Goal: Task Accomplishment & Management: Manage account settings

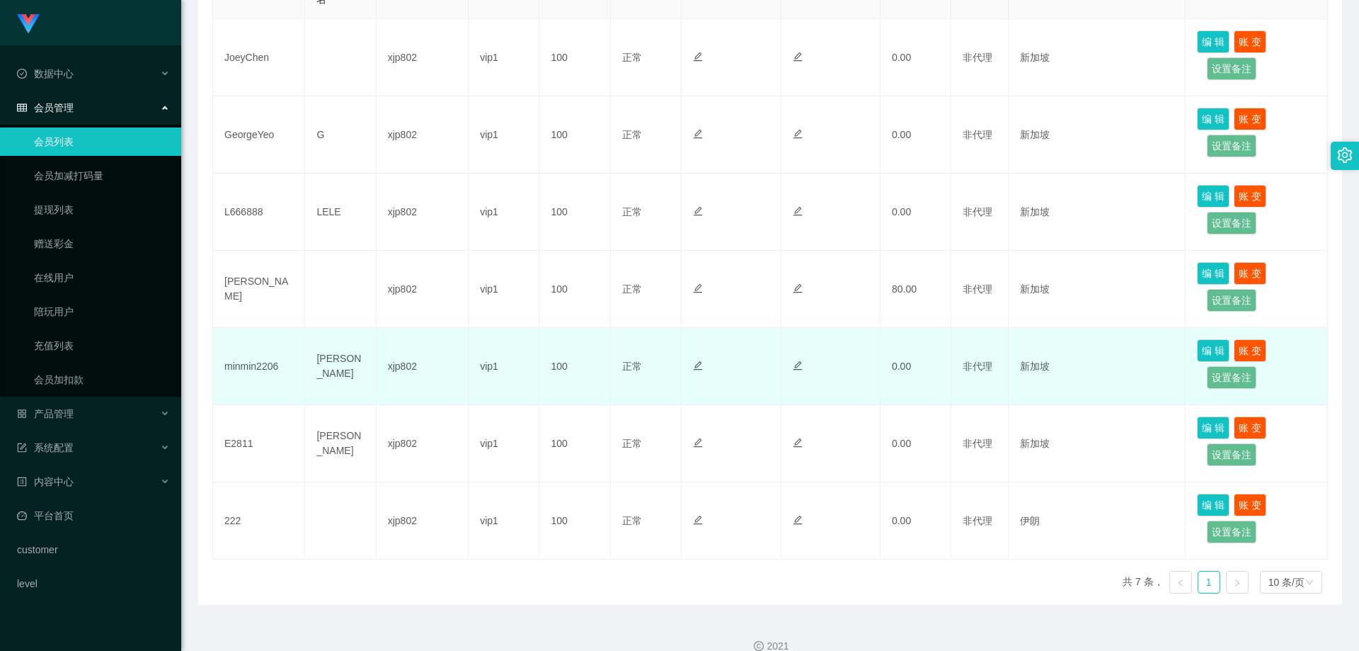
scroll to position [283, 0]
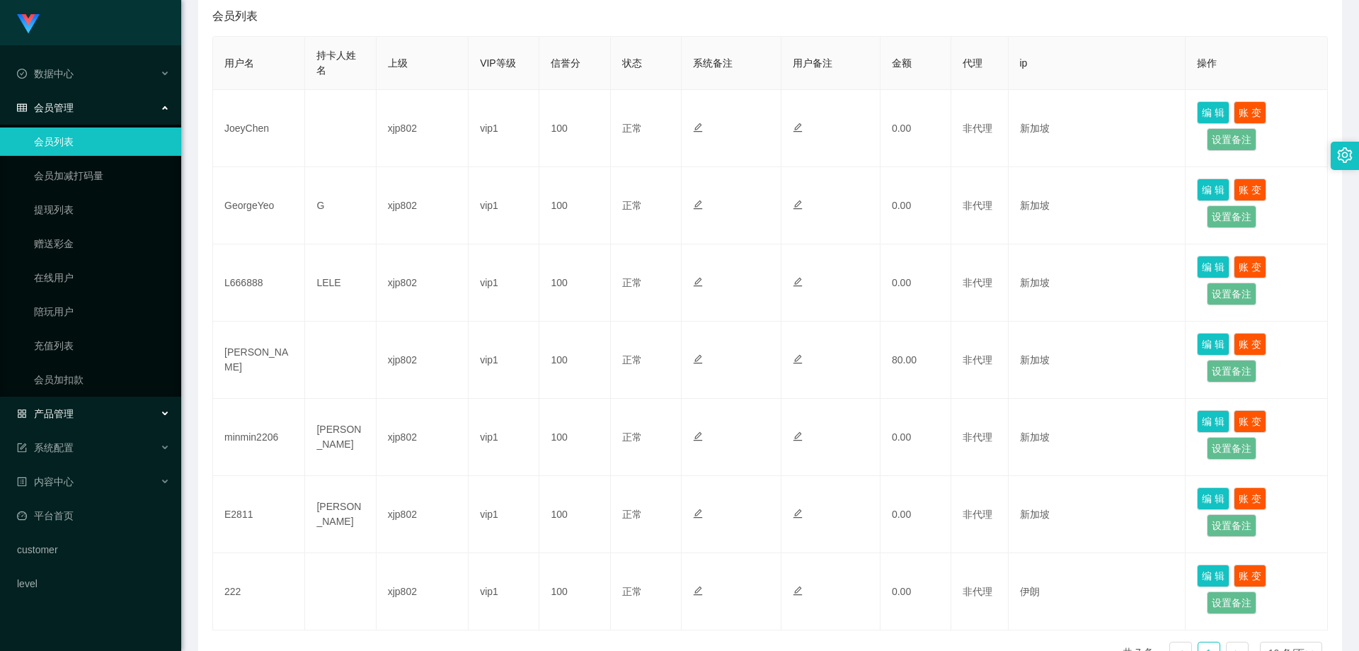
click at [86, 407] on div "产品管理" at bounding box center [90, 413] width 181 height 28
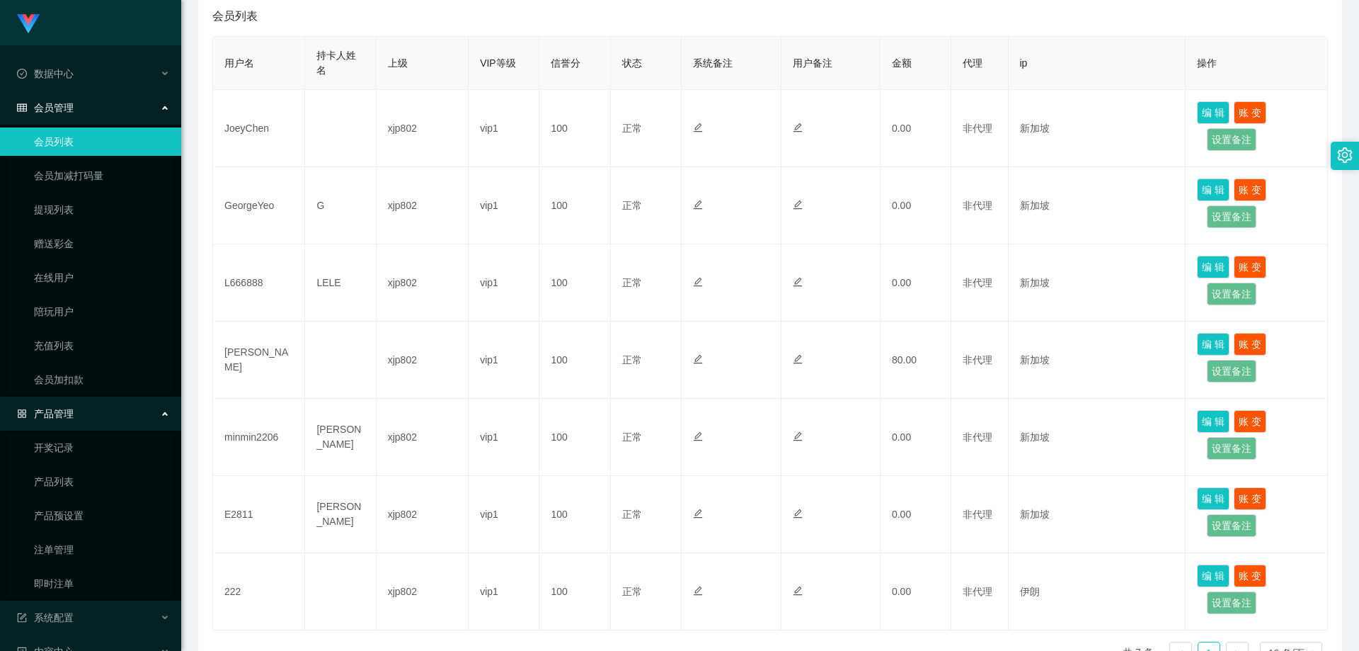
click at [77, 414] on div "产品管理" at bounding box center [90, 413] width 181 height 28
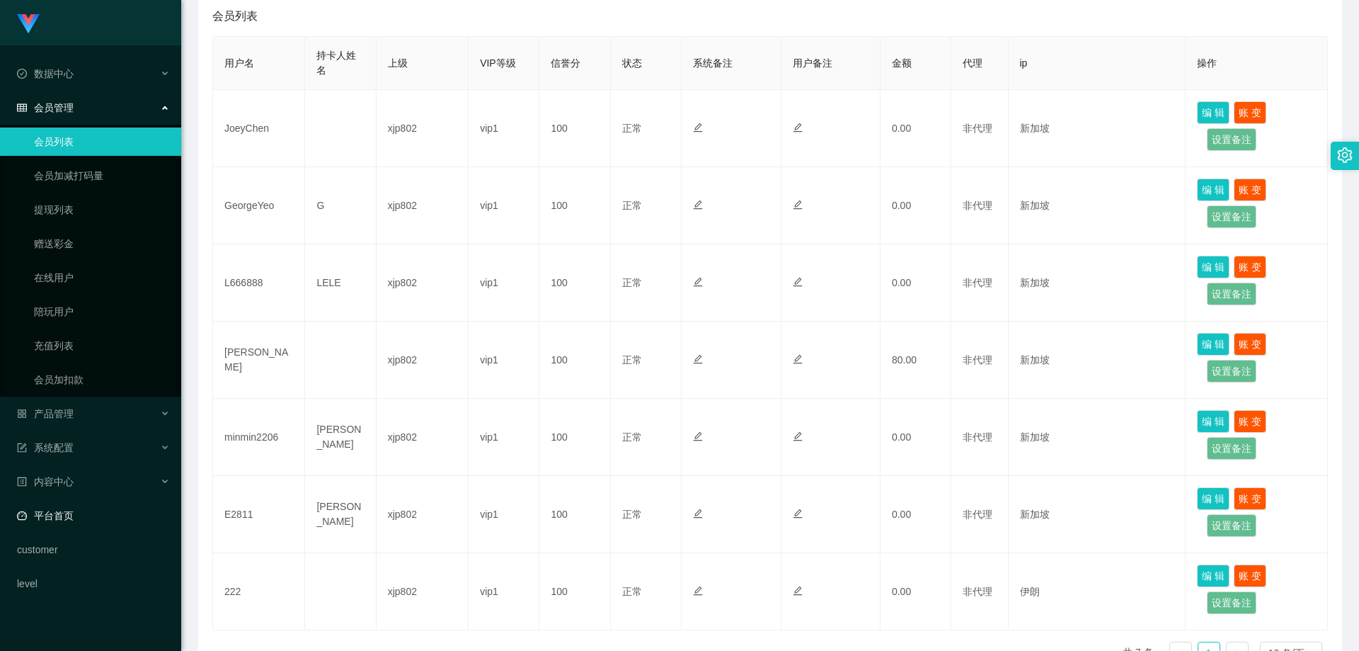
click at [89, 509] on link "平台首页" at bounding box center [93, 515] width 153 height 28
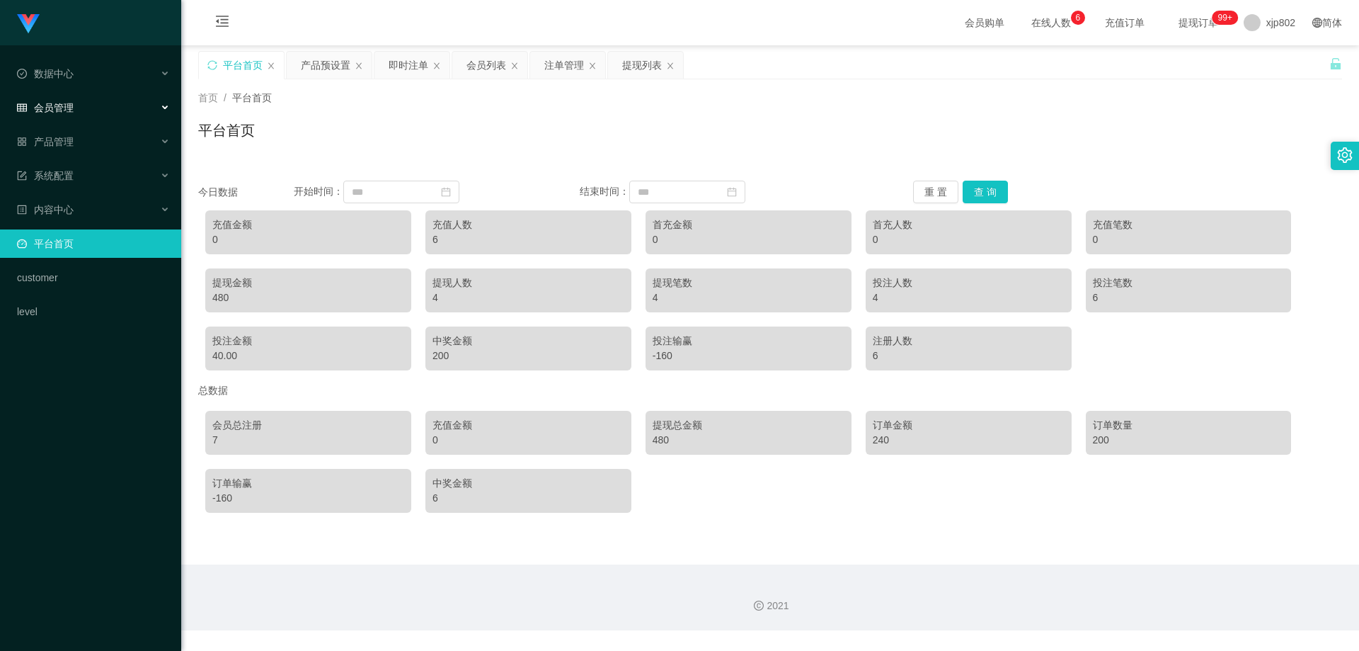
click at [91, 108] on div "会员管理" at bounding box center [90, 107] width 181 height 28
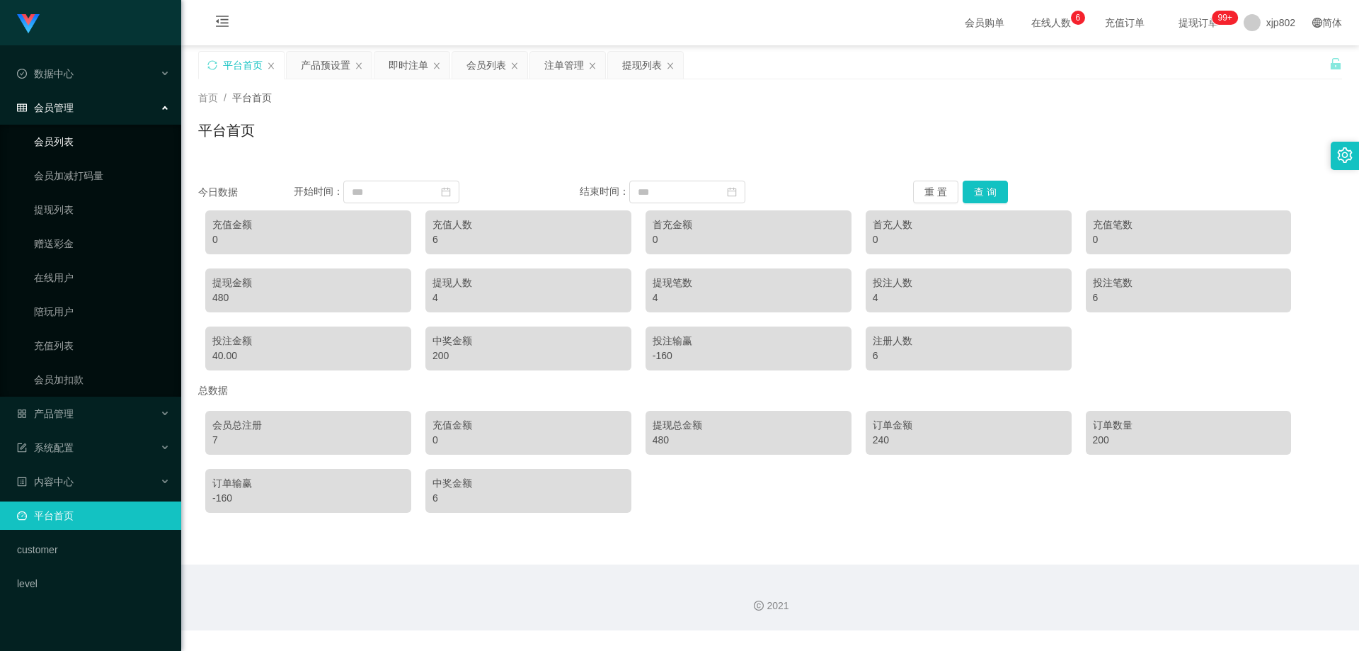
click at [83, 133] on link "会员列表" at bounding box center [102, 141] width 136 height 28
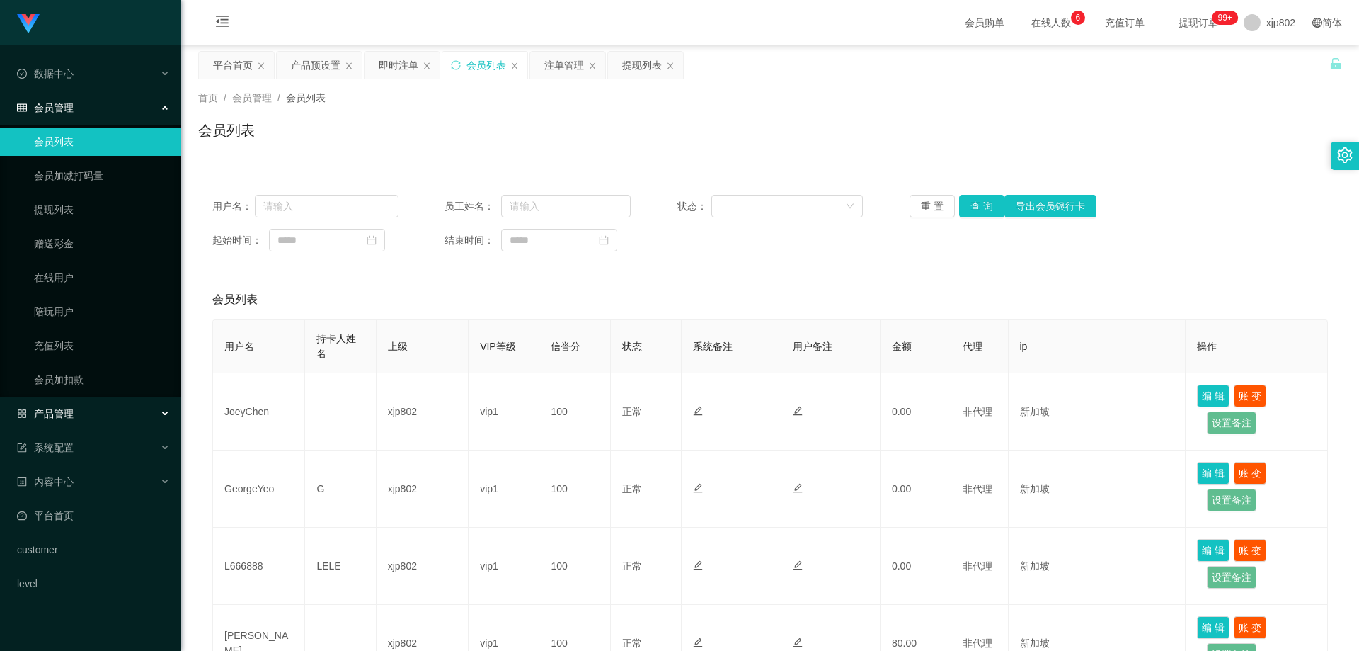
drag, startPoint x: 70, startPoint y: 403, endPoint x: 85, endPoint y: 433, distance: 33.9
click at [69, 403] on div "产品管理" at bounding box center [90, 413] width 181 height 28
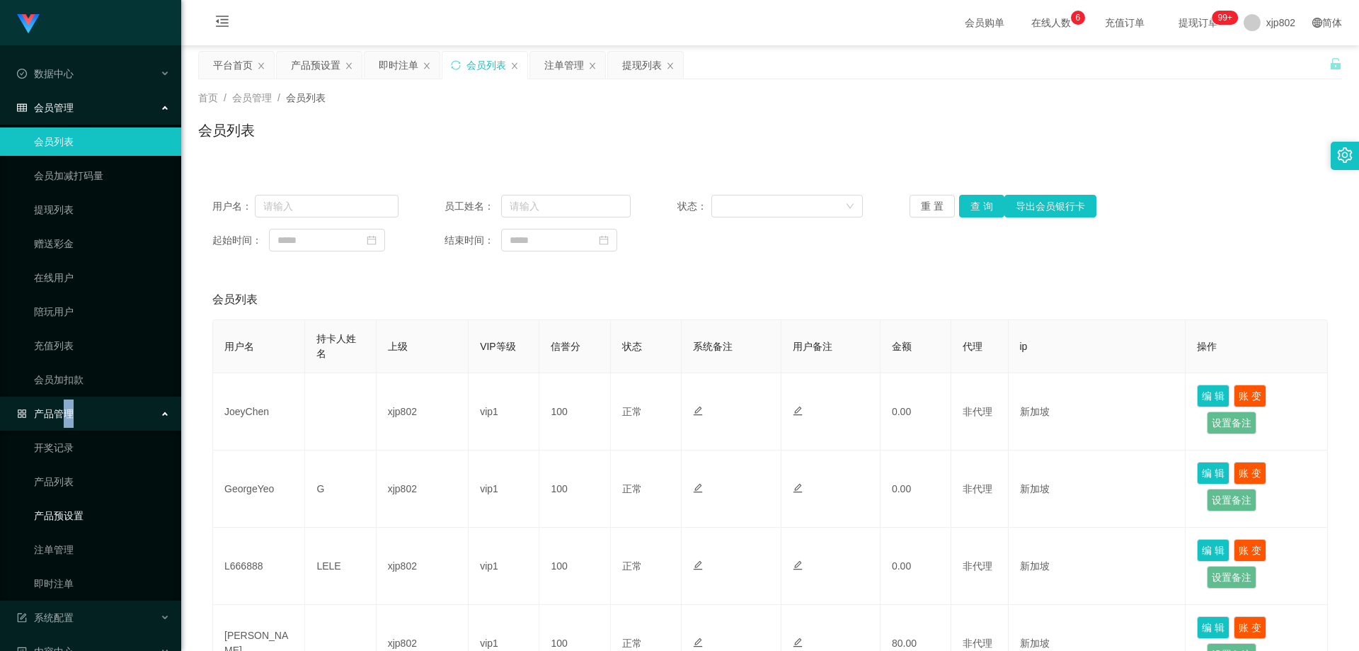
click at [92, 510] on link "产品预设置" at bounding box center [102, 515] width 136 height 28
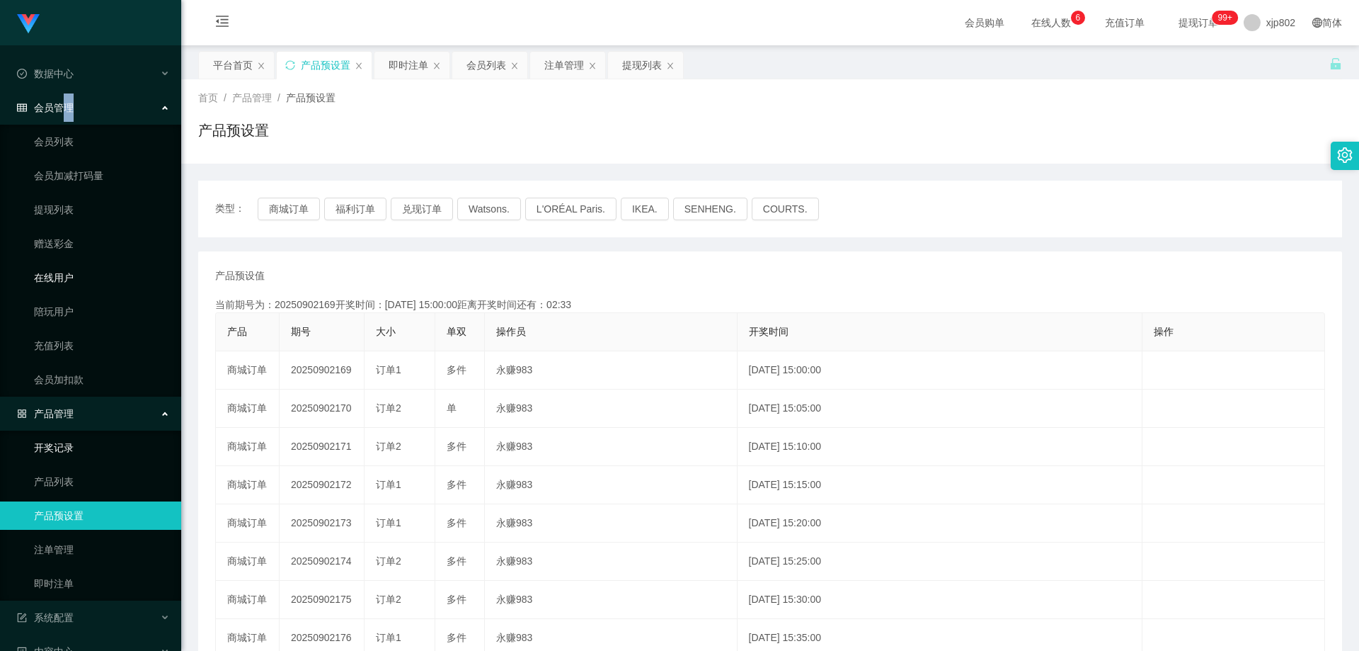
scroll to position [131, 0]
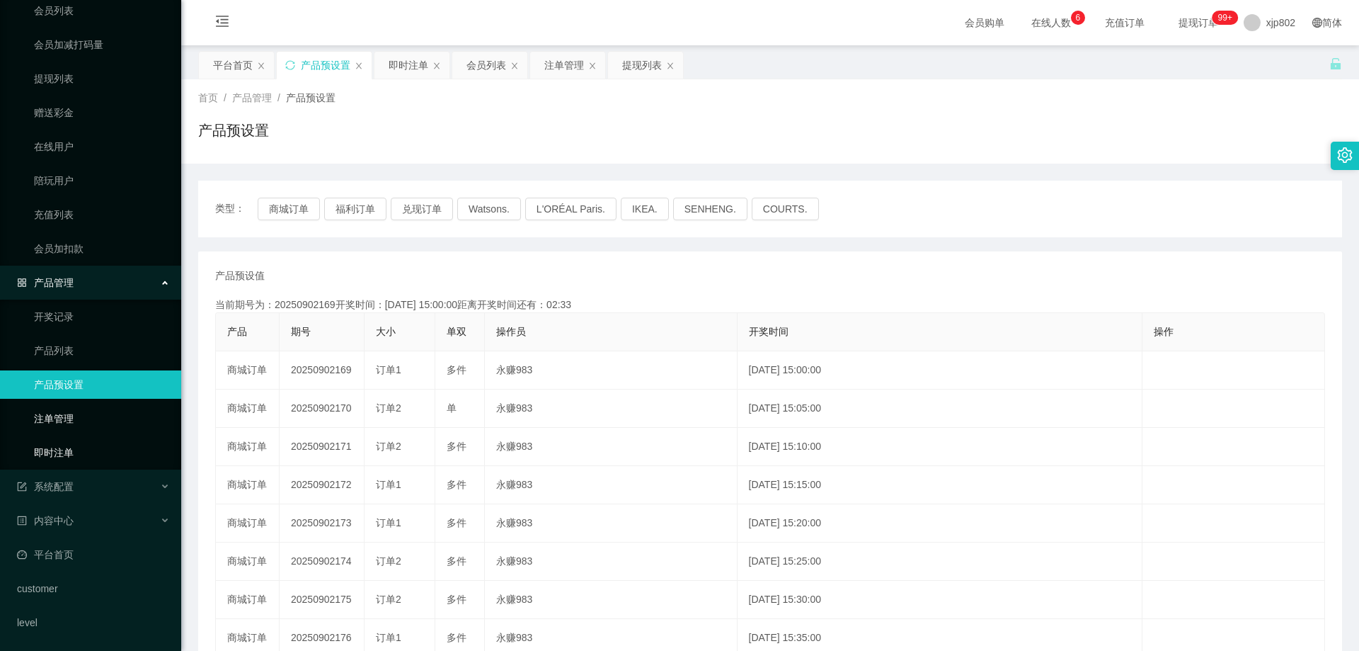
drag, startPoint x: 96, startPoint y: 441, endPoint x: 110, endPoint y: 406, distance: 37.5
click at [95, 442] on link "即时注单" at bounding box center [102, 452] width 136 height 28
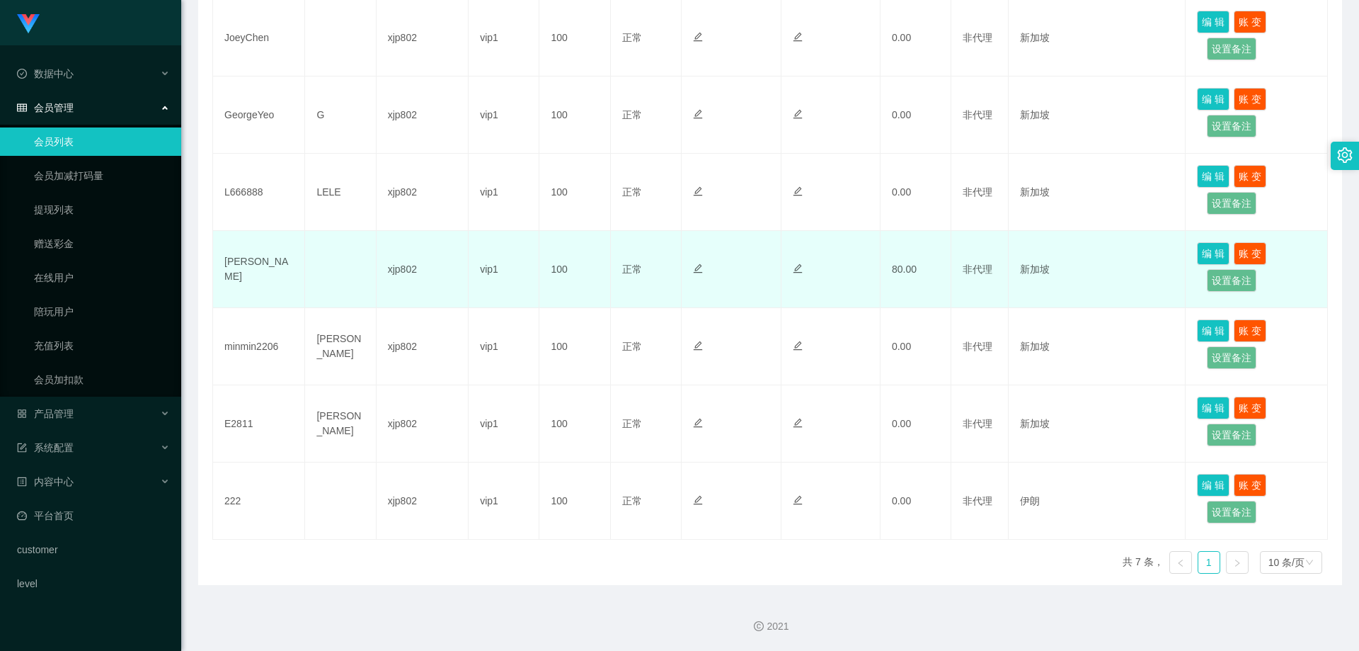
scroll to position [303, 0]
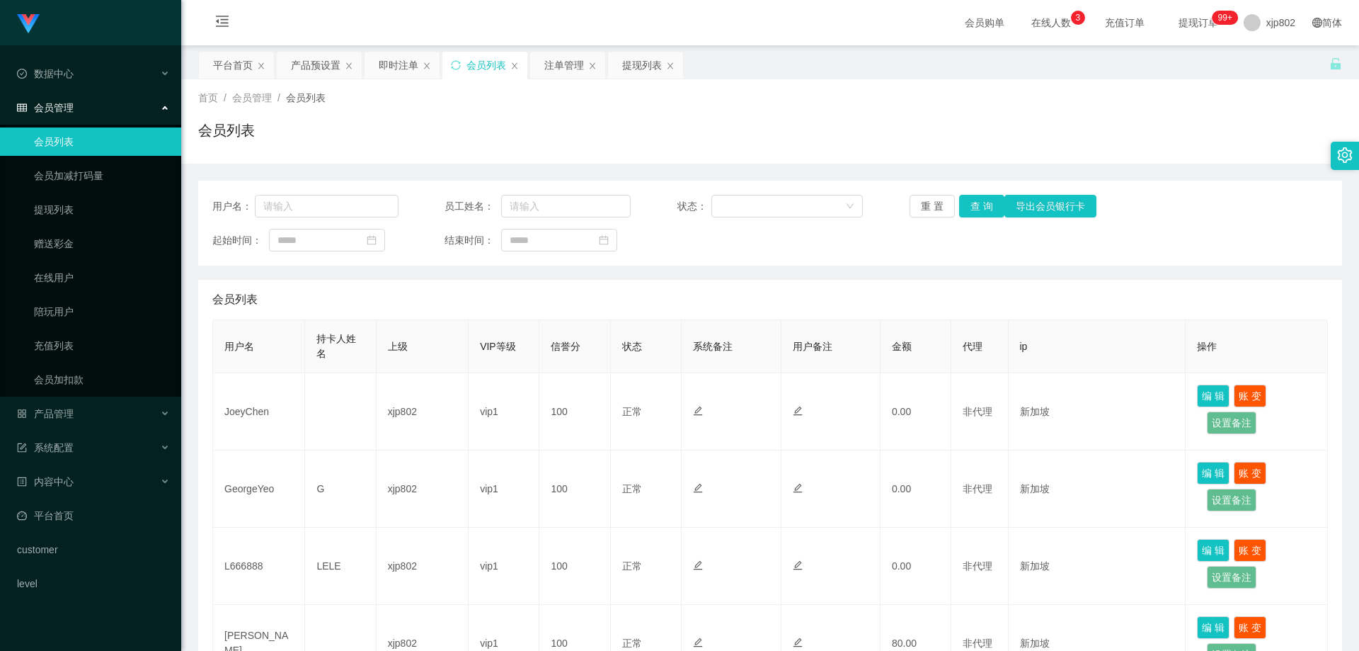
scroll to position [283, 0]
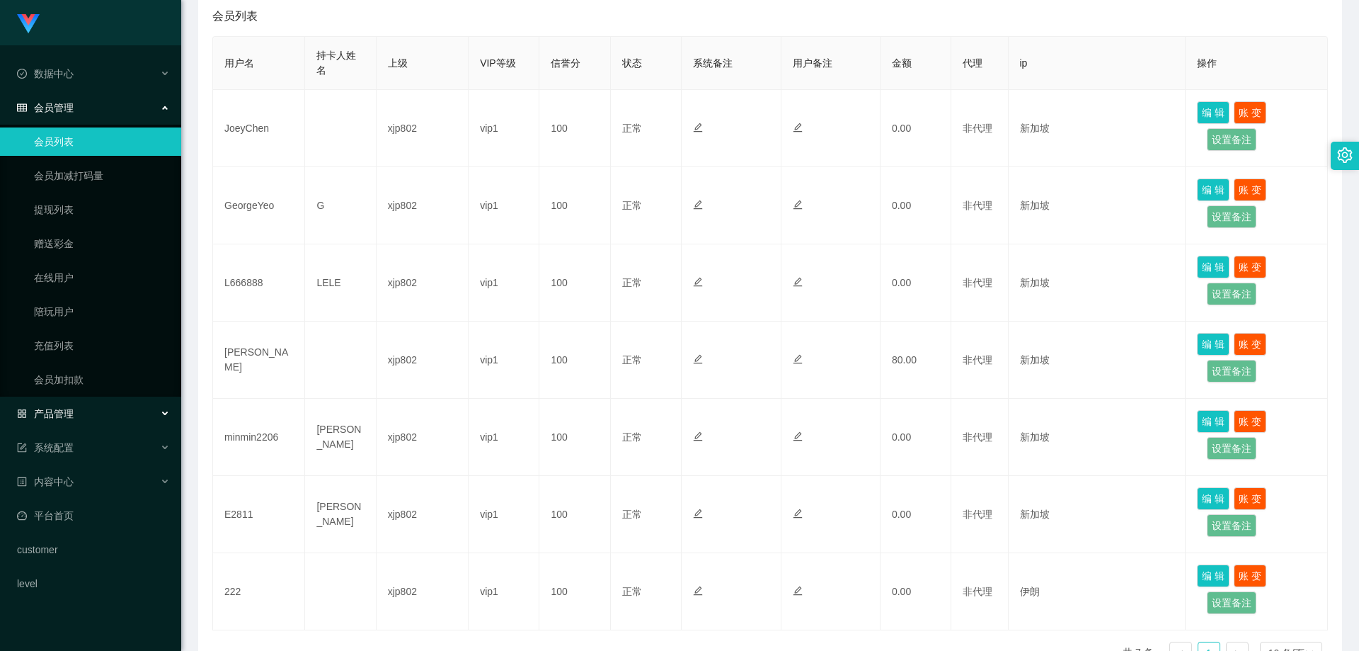
click at [84, 419] on div "产品管理" at bounding box center [90, 413] width 181 height 28
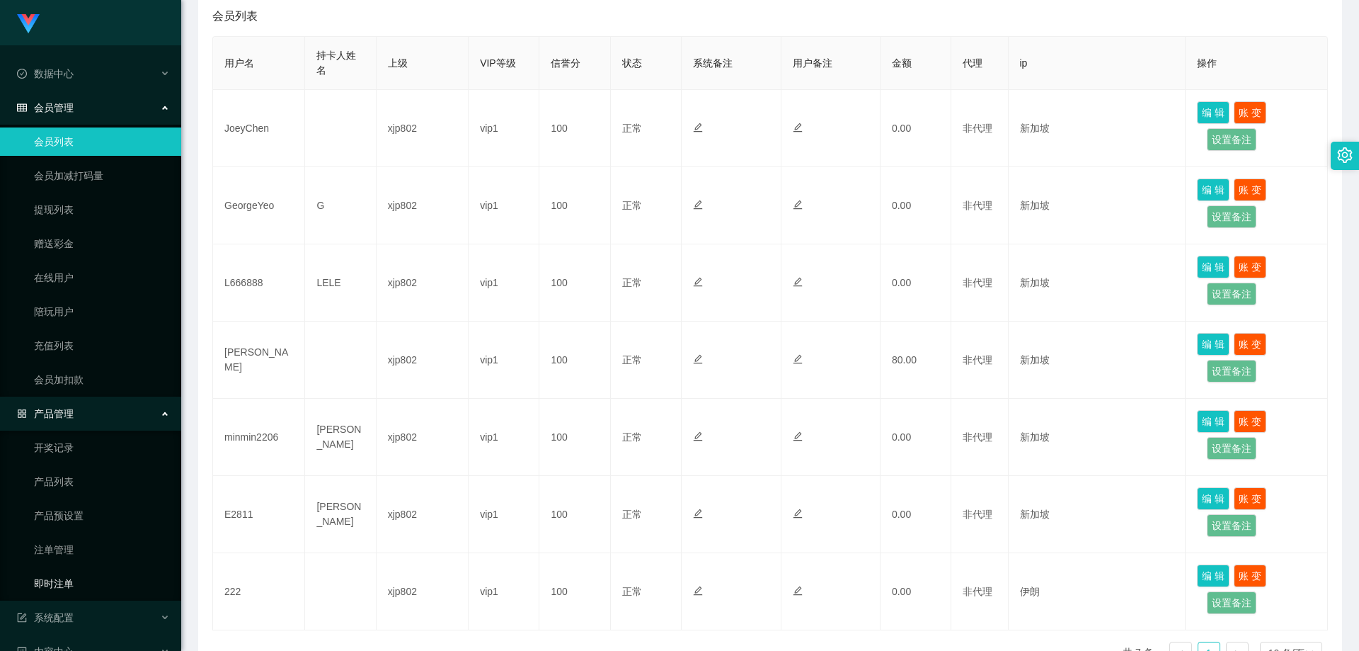
click at [76, 576] on link "即时注单" at bounding box center [102, 583] width 136 height 28
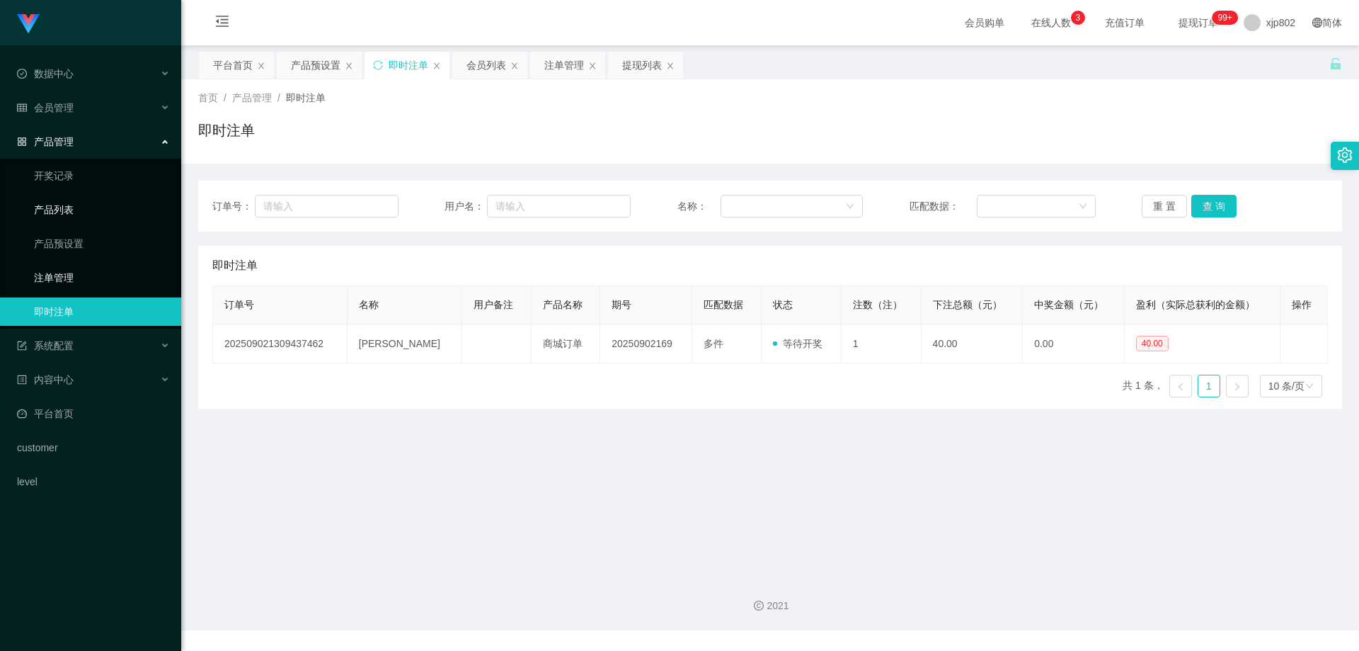
click at [78, 285] on link "注单管理" at bounding box center [102, 277] width 136 height 28
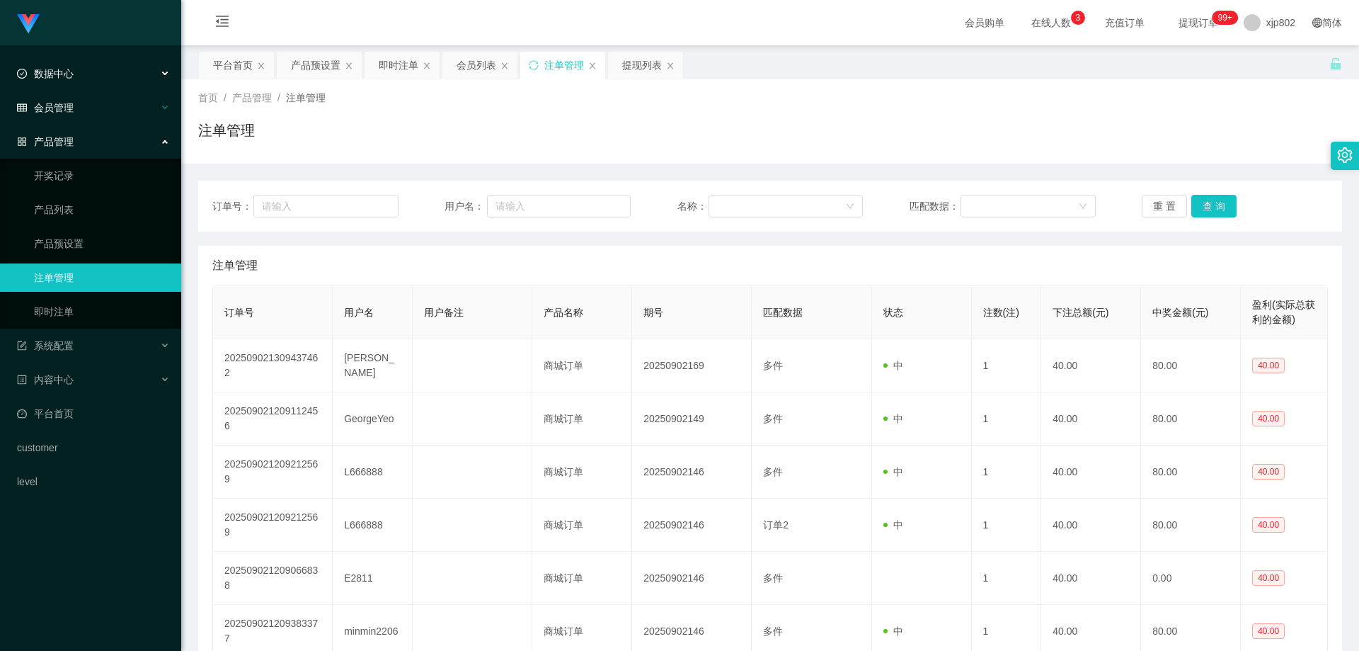
click at [67, 105] on span "会员管理" at bounding box center [45, 107] width 57 height 11
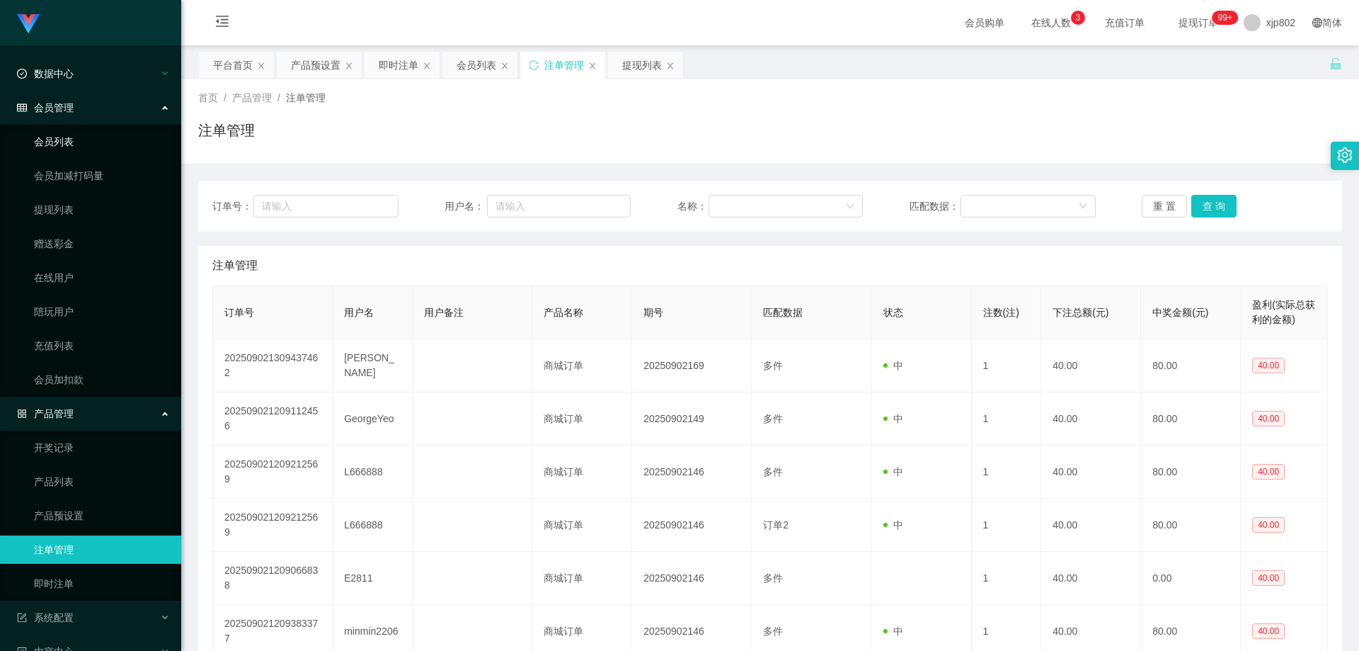
drag, startPoint x: 63, startPoint y: 145, endPoint x: 76, endPoint y: 71, distance: 74.8
click at [63, 144] on link "会员列表" at bounding box center [102, 141] width 136 height 28
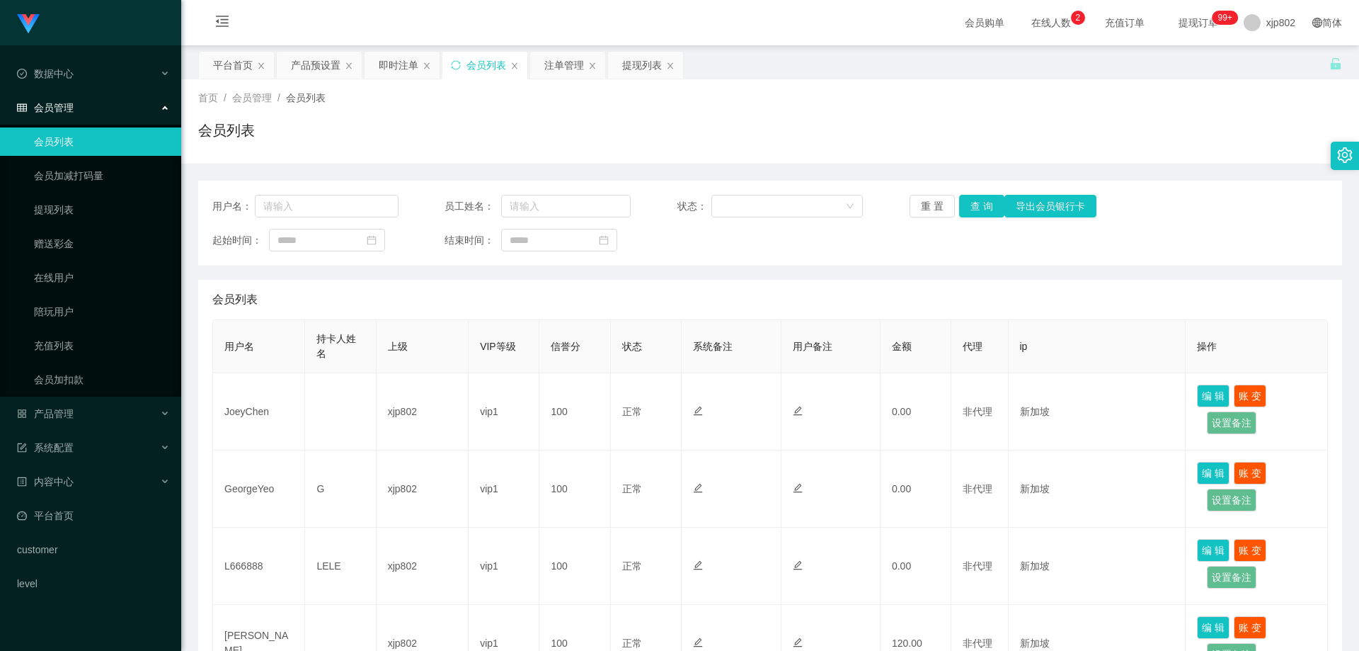
scroll to position [142, 0]
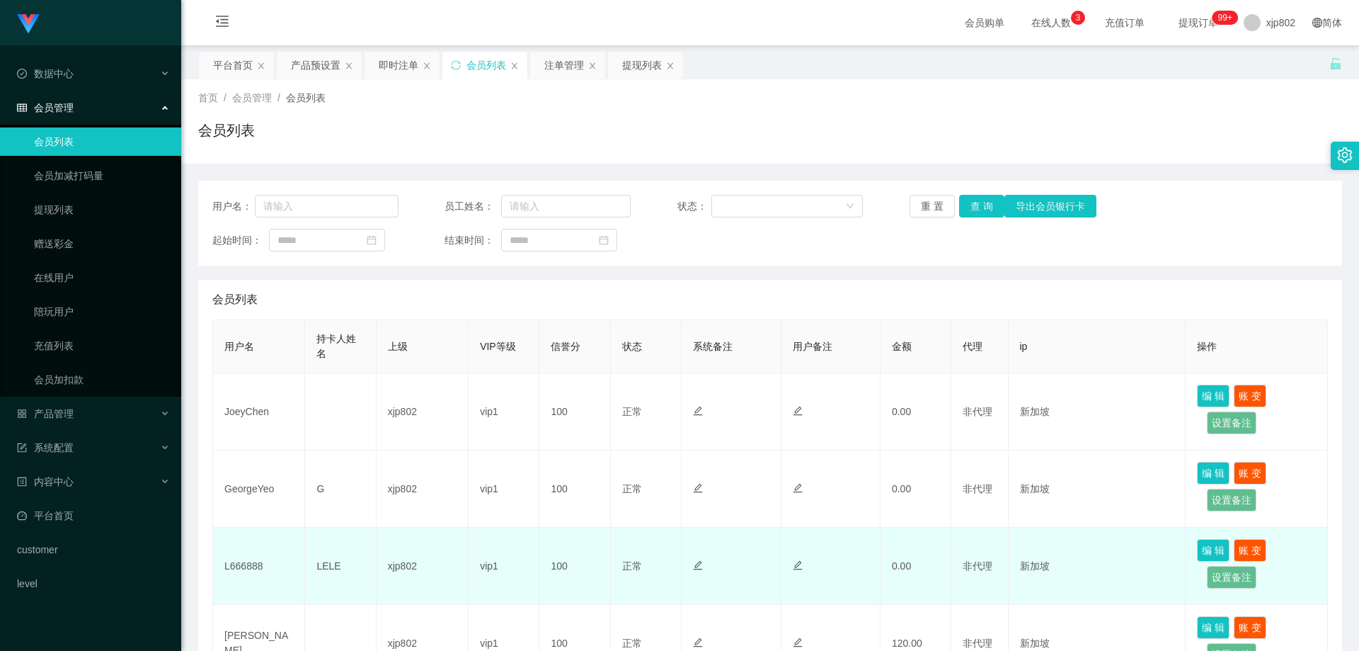
scroll to position [283, 0]
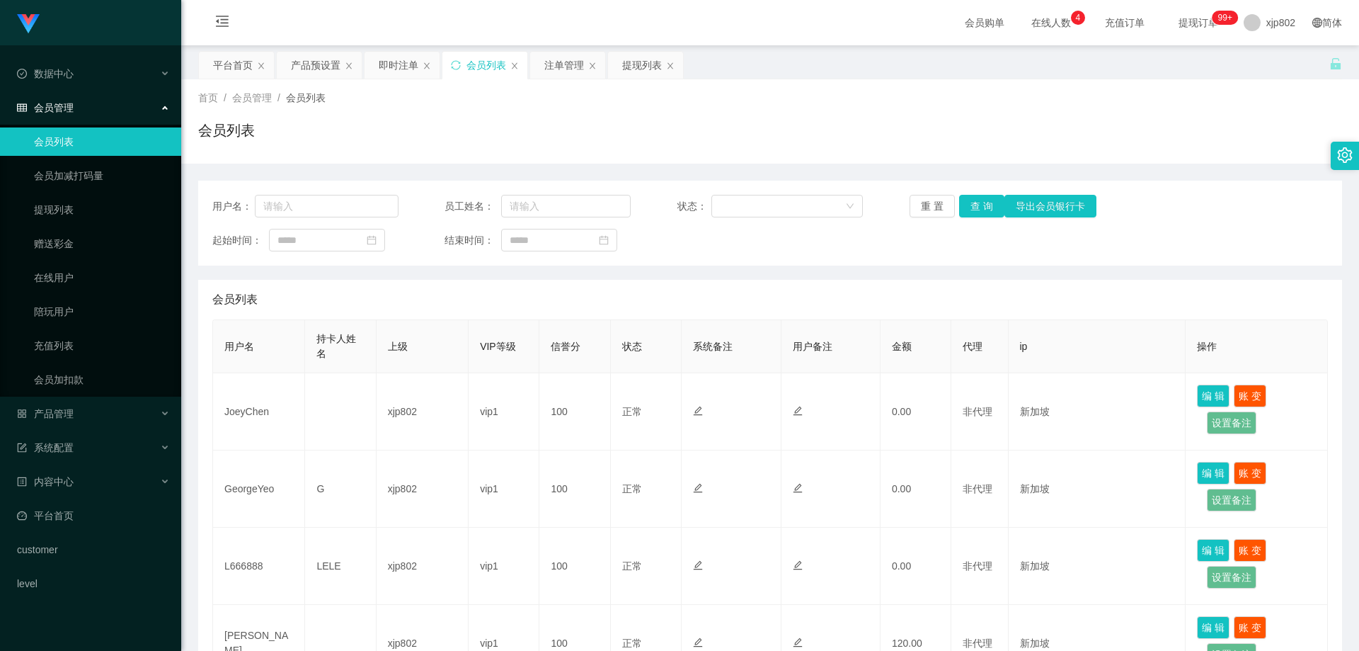
scroll to position [71, 0]
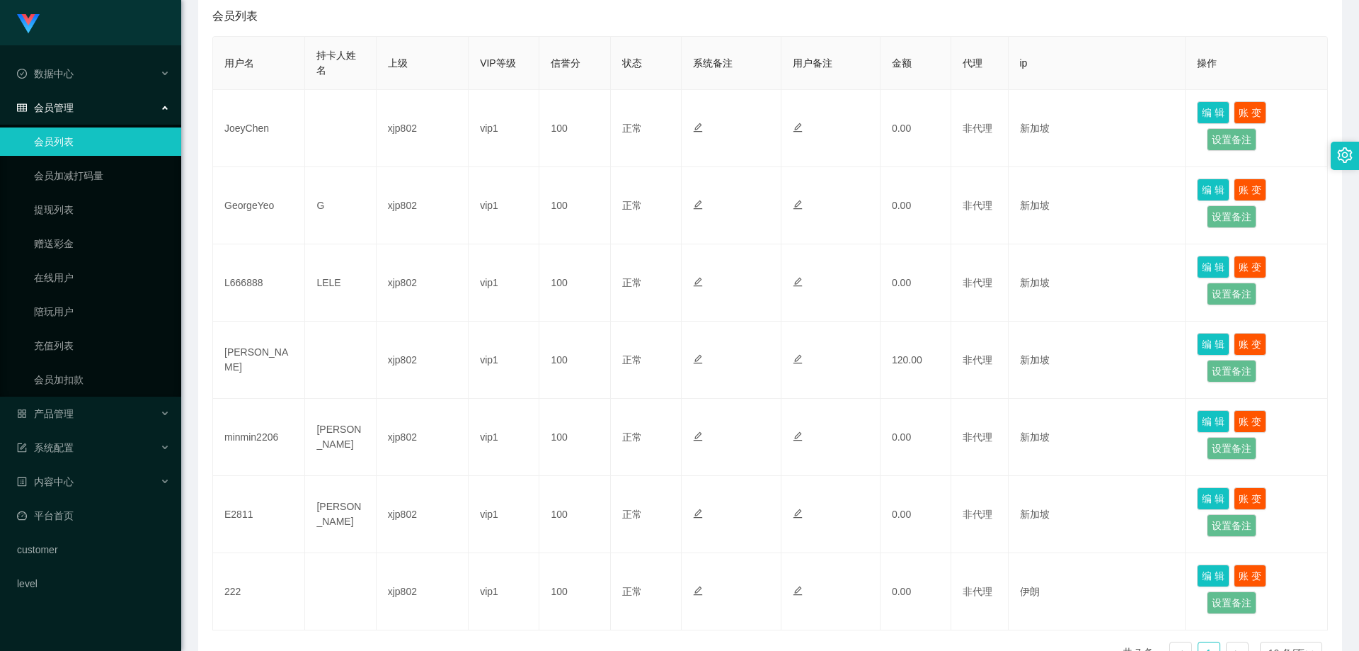
scroll to position [71, 0]
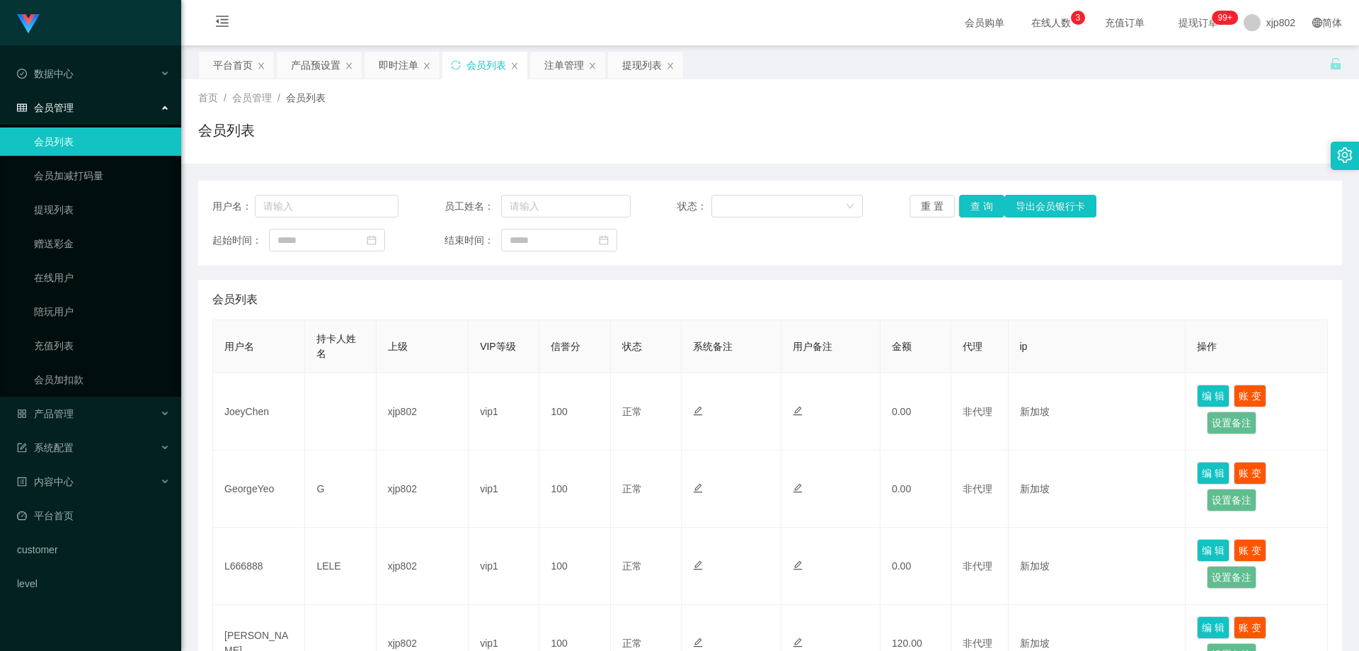
scroll to position [142, 0]
click at [71, 213] on link "提现列表" at bounding box center [102, 209] width 136 height 28
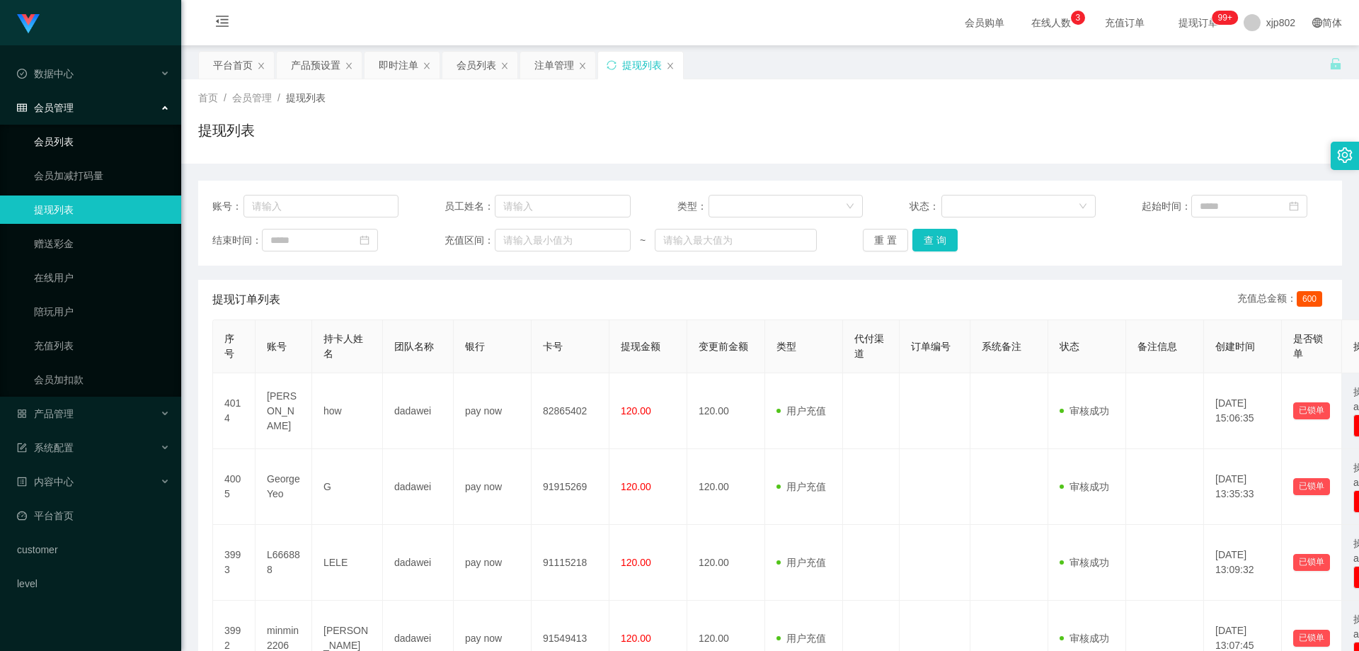
click at [69, 142] on link "会员列表" at bounding box center [102, 141] width 136 height 28
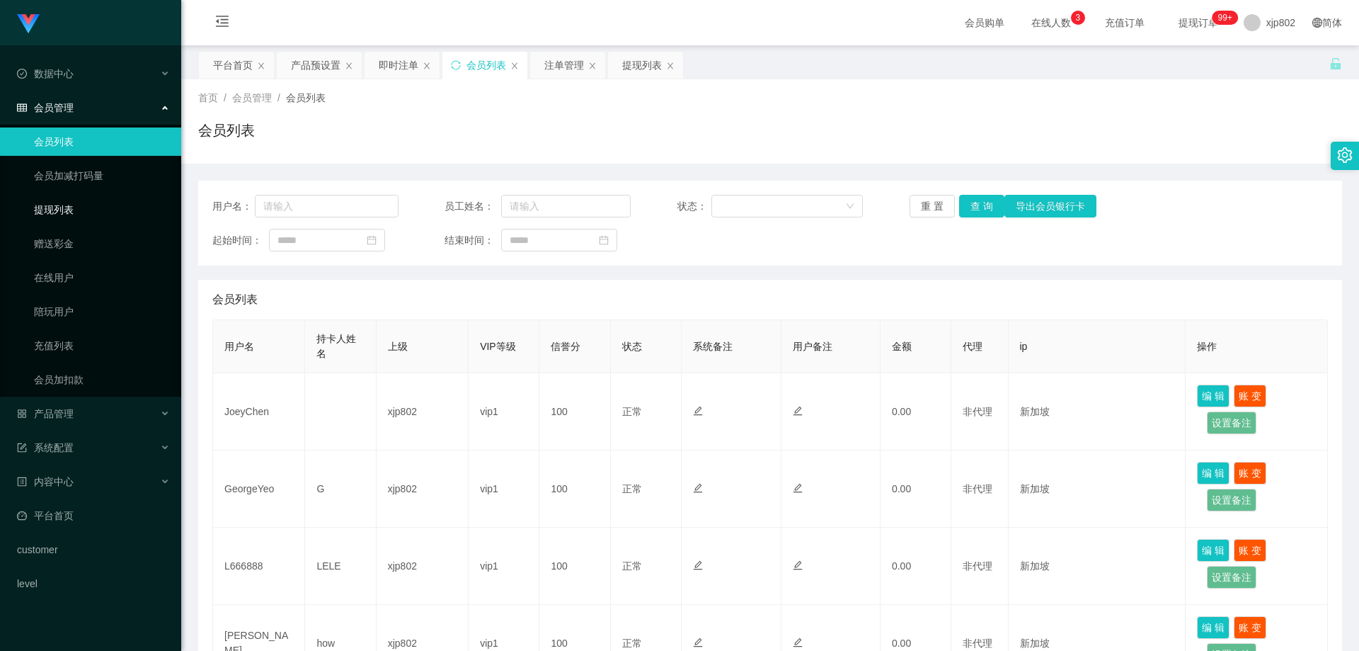
click at [71, 211] on link "提现列表" at bounding box center [102, 209] width 136 height 28
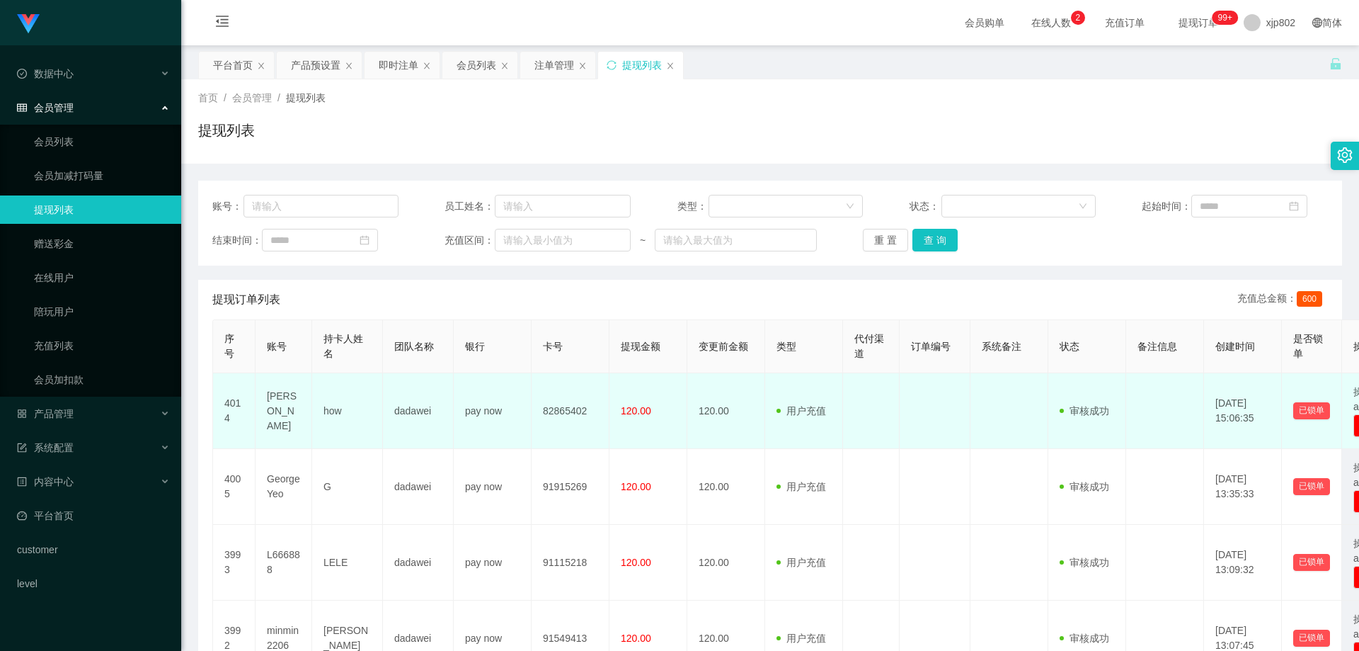
click at [590, 391] on td "82865402" at bounding box center [571, 411] width 78 height 76
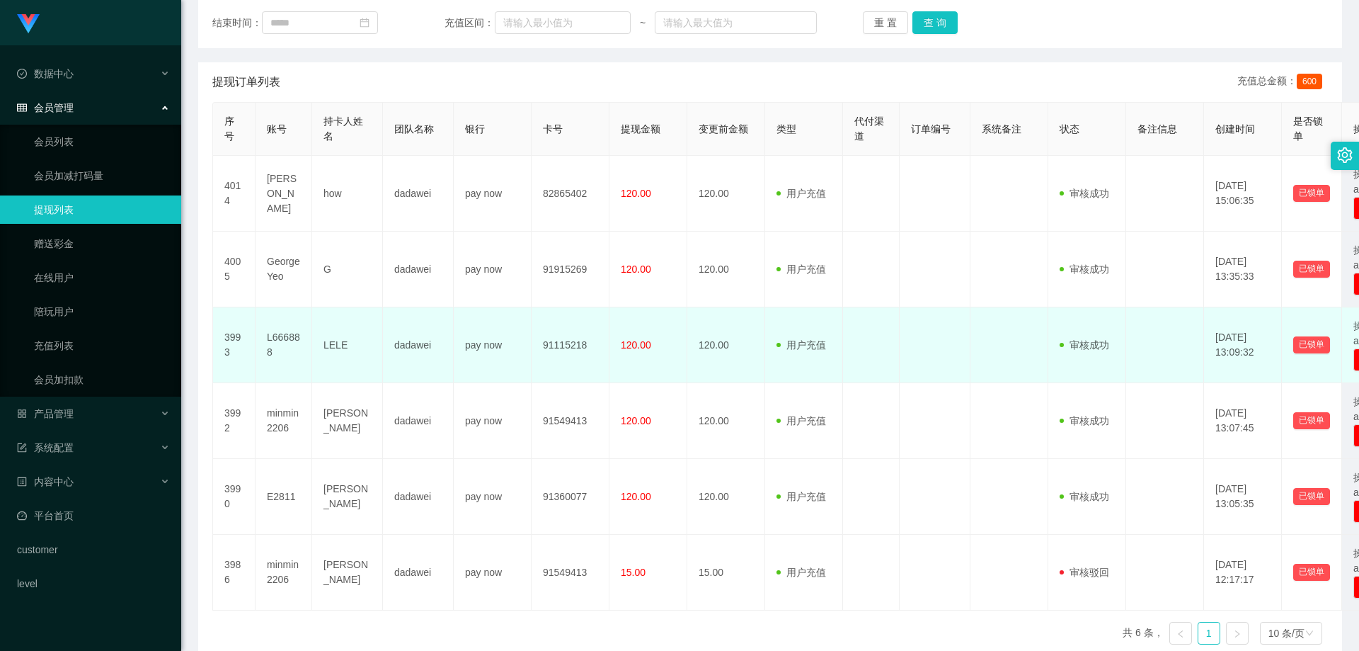
scroll to position [288, 0]
